Goal: Task Accomplishment & Management: Complete application form

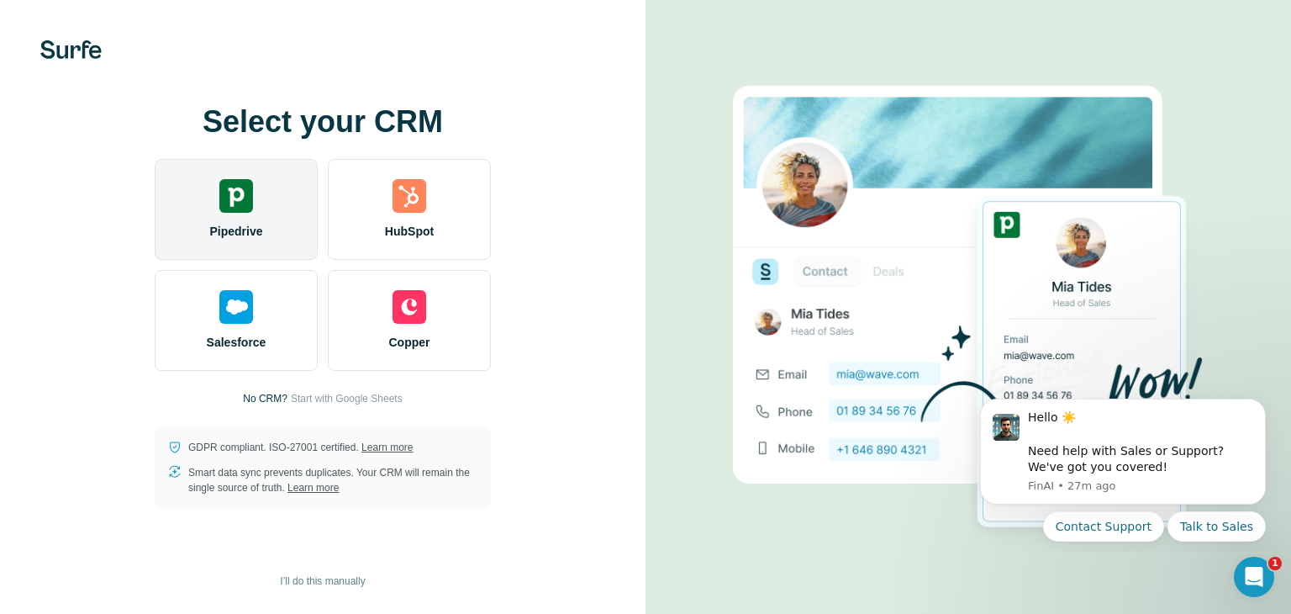
click at [213, 219] on div "Pipedrive" at bounding box center [236, 209] width 163 height 101
click at [224, 235] on span "Pipedrive" at bounding box center [235, 231] width 53 height 17
click at [245, 215] on div "Pipedrive" at bounding box center [236, 209] width 163 height 101
click at [245, 199] on img at bounding box center [236, 196] width 34 height 34
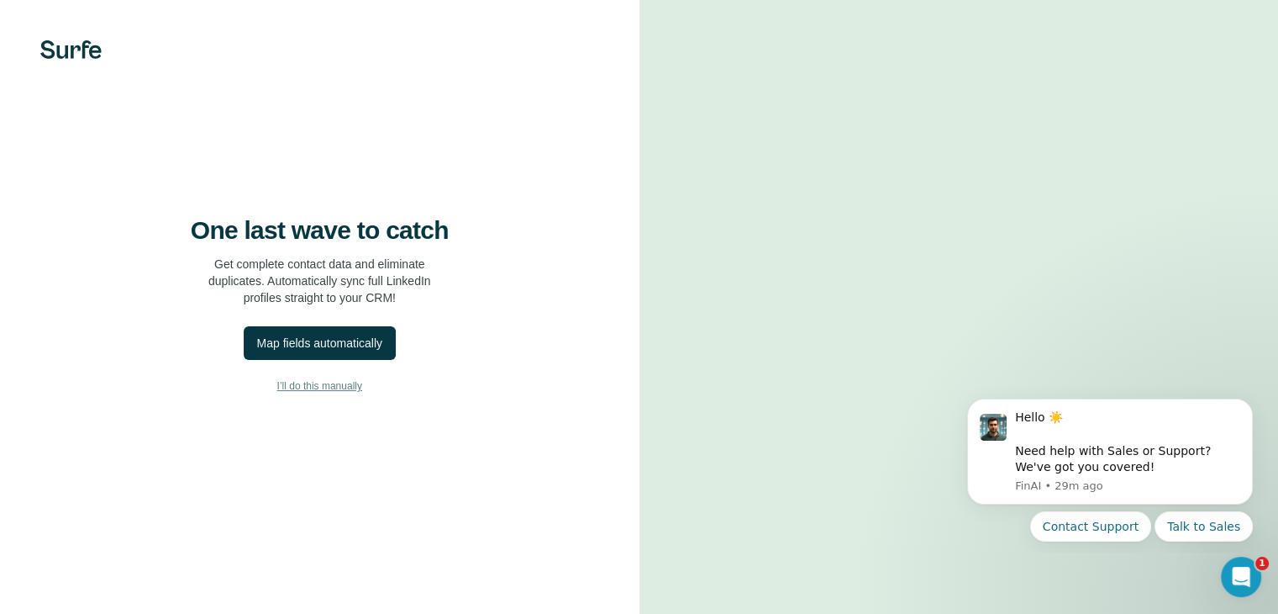
click at [288, 393] on span "I’ll do this manually" at bounding box center [319, 385] width 85 height 15
